Goal: Book appointment/travel/reservation

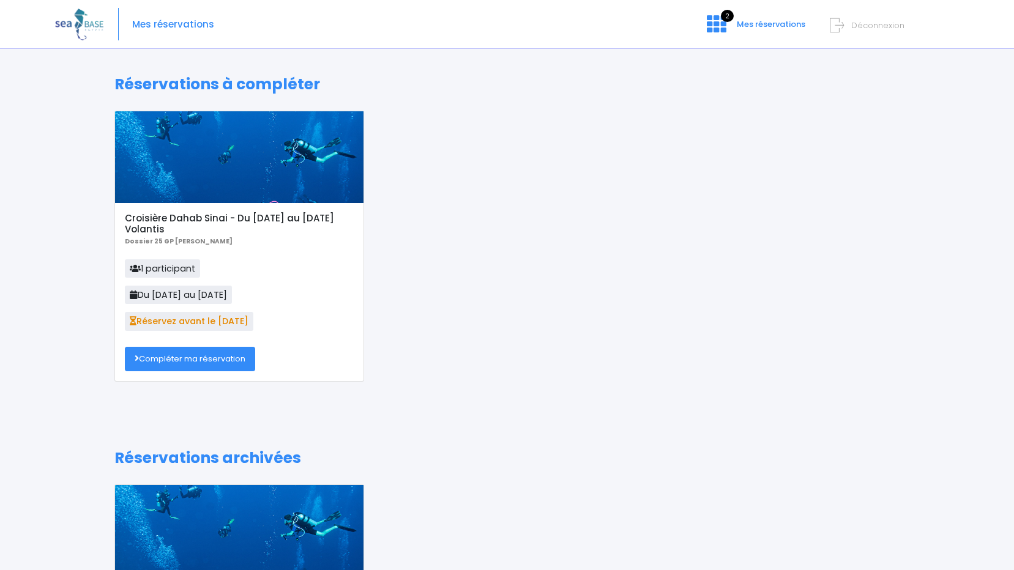
click at [184, 357] on link "Compléter ma réservation" at bounding box center [190, 359] width 130 height 24
click at [480, 23] on span "Mes réservations" at bounding box center [770, 24] width 69 height 12
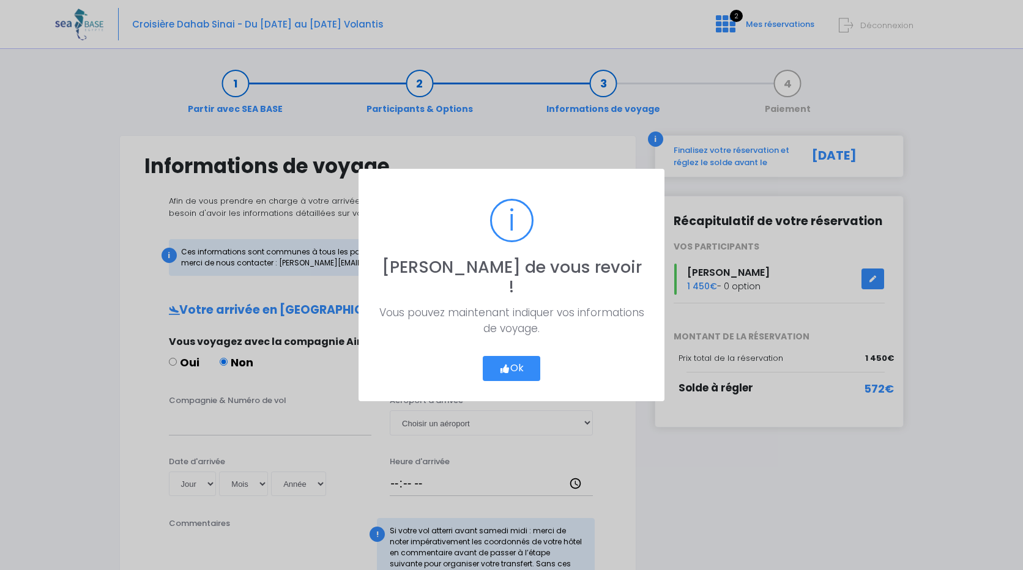
click at [520, 356] on button "Ok" at bounding box center [511, 369] width 57 height 26
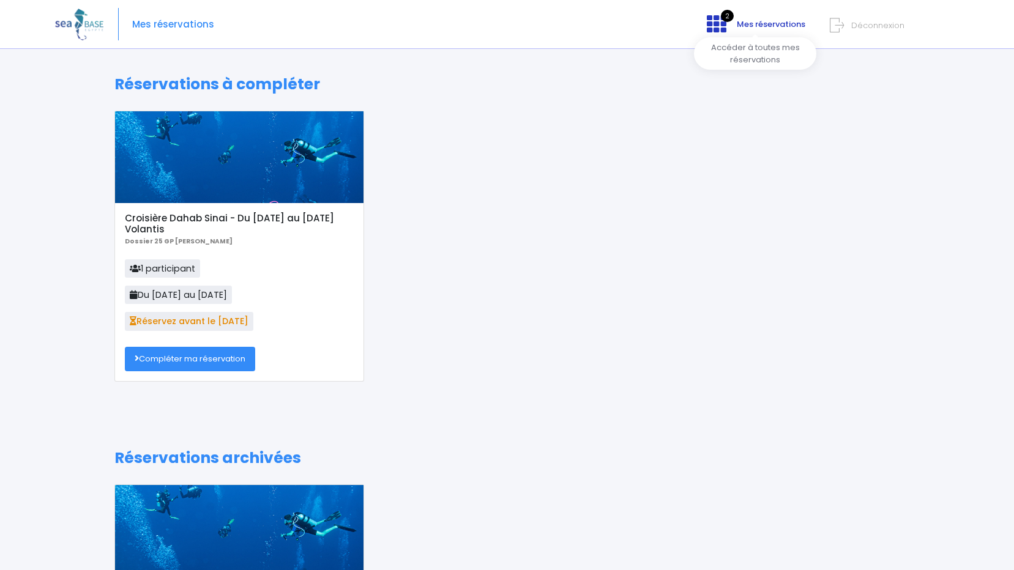
click at [720, 23] on icon at bounding box center [716, 24] width 20 height 20
click at [200, 360] on link "Compléter ma réservation" at bounding box center [190, 359] width 130 height 24
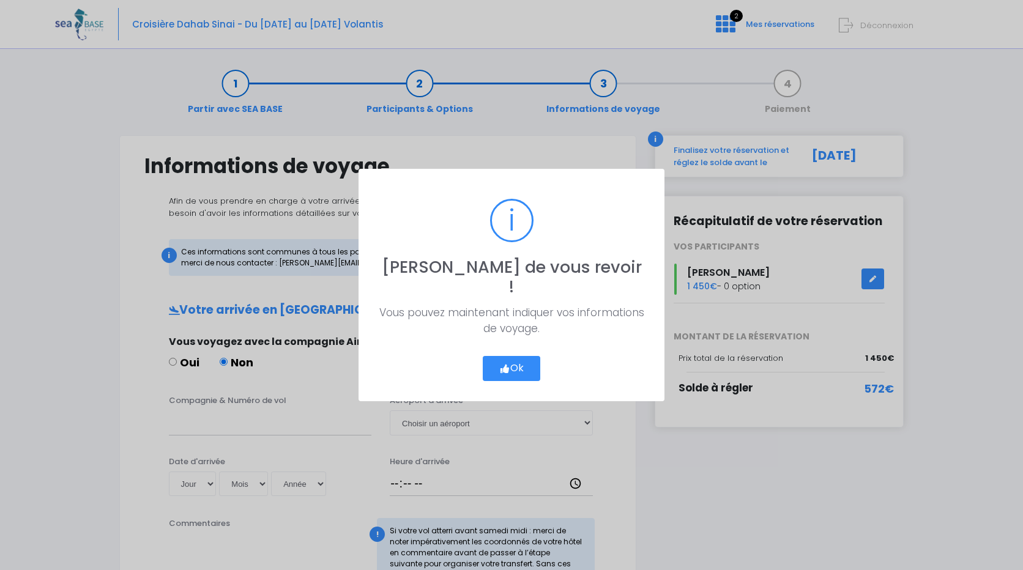
click at [518, 356] on button "Ok" at bounding box center [511, 369] width 57 height 26
